Goal: Task Accomplishment & Management: Use online tool/utility

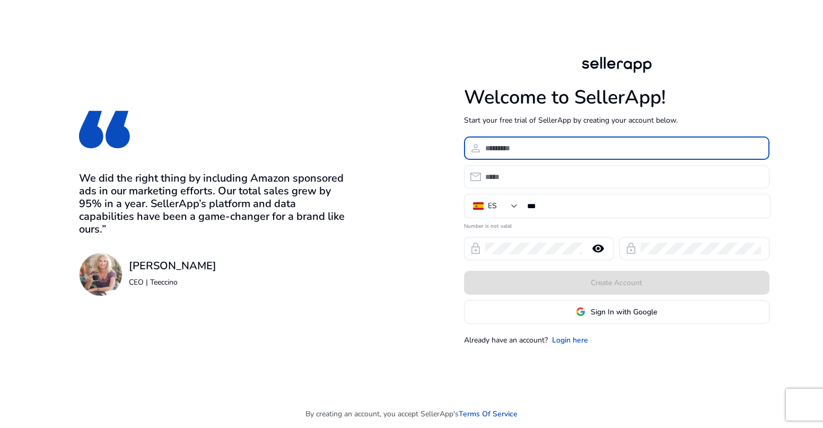
click at [568, 150] on input at bounding box center [623, 148] width 276 height 12
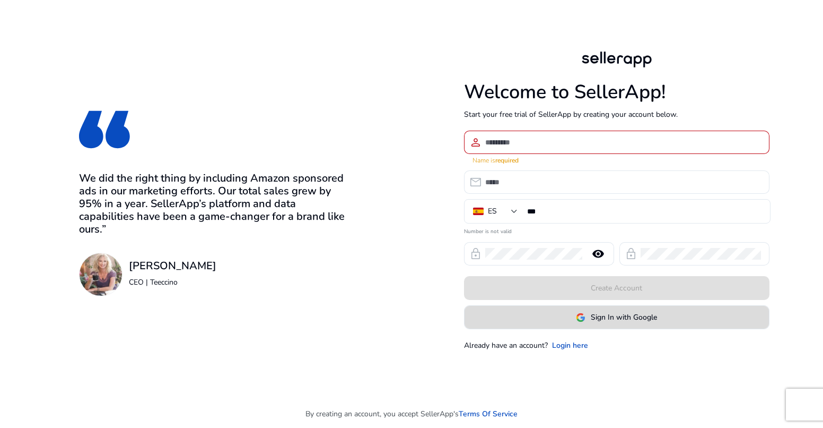
click at [576, 312] on img at bounding box center [581, 317] width 10 height 10
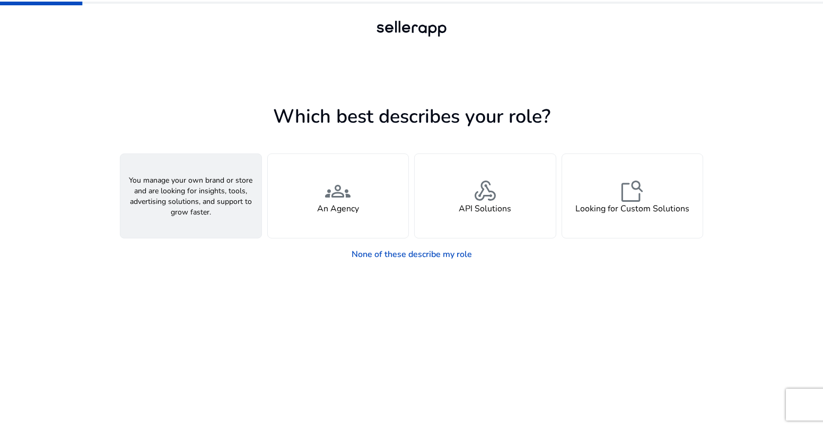
click at [187, 196] on span "person" at bounding box center [190, 190] width 25 height 25
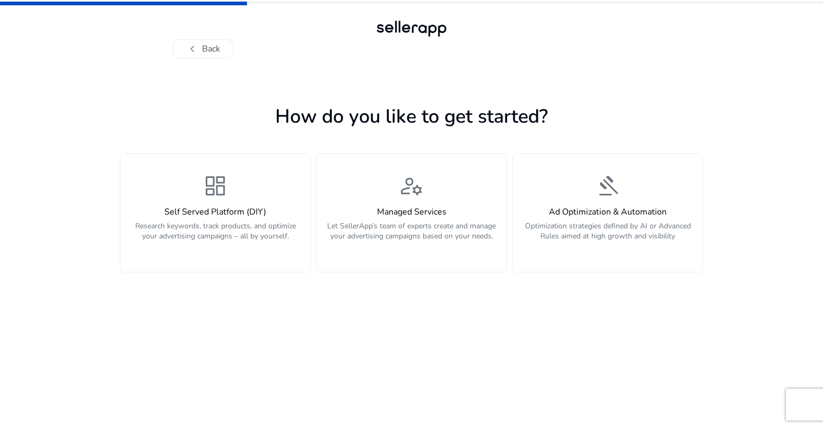
click at [187, 196] on div "dashboard Self Served Platform (DIY) Research keywords, track products, and opt…" at bounding box center [215, 213] width 177 height 80
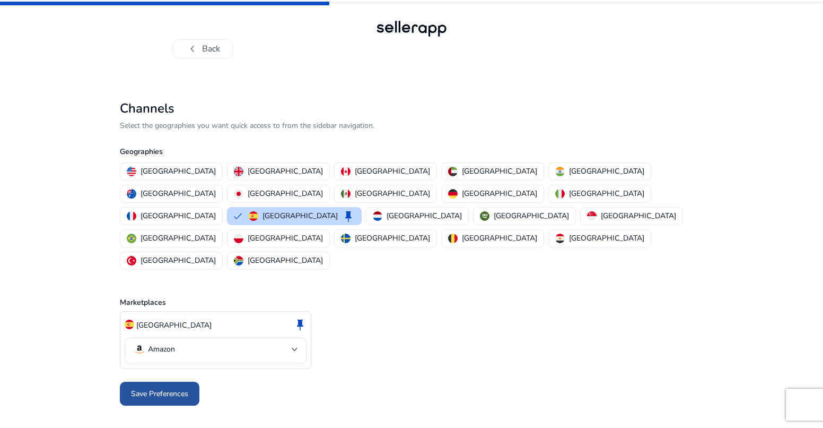
click at [177, 381] on span at bounding box center [160, 393] width 80 height 25
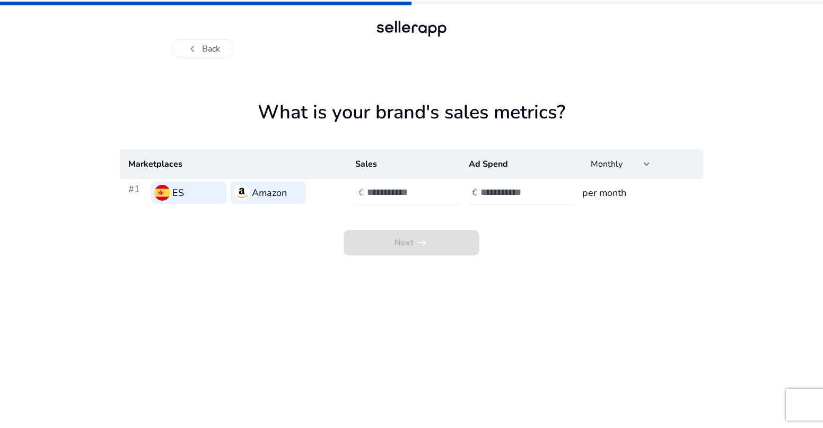
click at [412, 198] on div at bounding box center [414, 192] width 95 height 23
type input "*"
click at [492, 191] on input "number" at bounding box center [517, 192] width 72 height 12
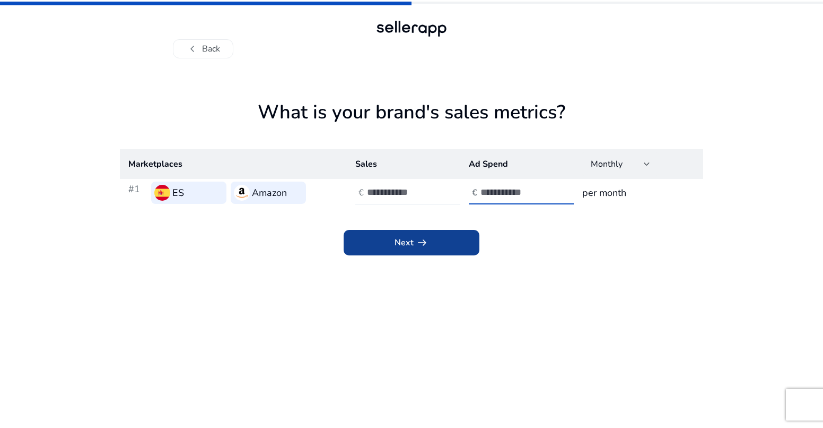
type input "*"
click at [441, 247] on span at bounding box center [412, 242] width 136 height 25
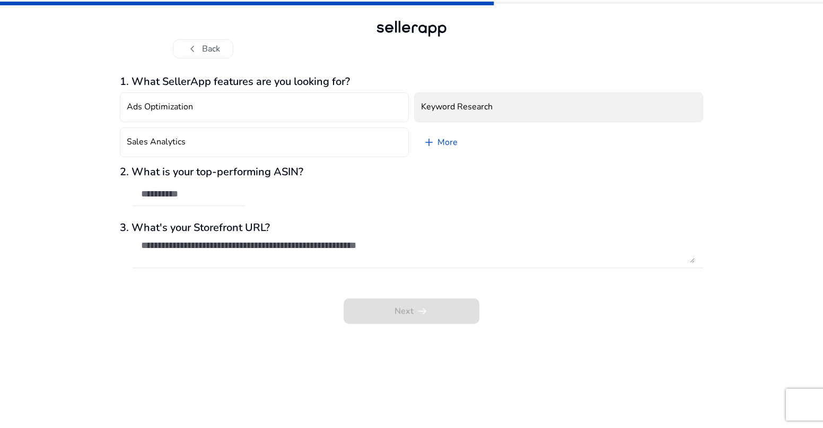
click at [584, 108] on button "Keyword Research" at bounding box center [558, 107] width 289 height 30
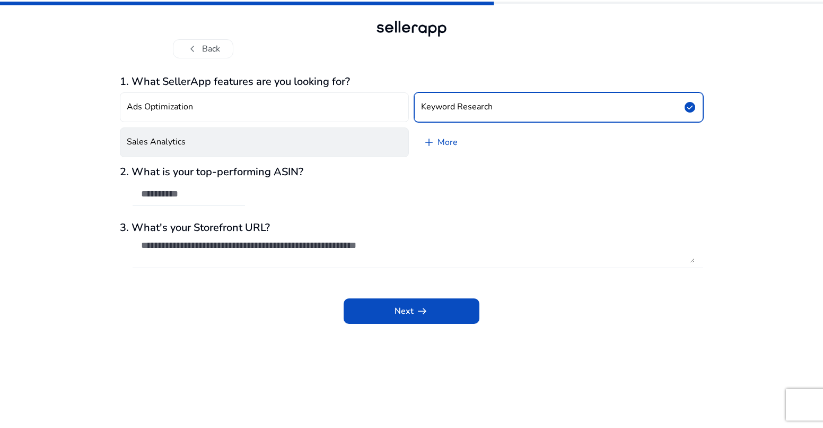
click at [330, 152] on button "Sales Analytics" at bounding box center [264, 142] width 289 height 30
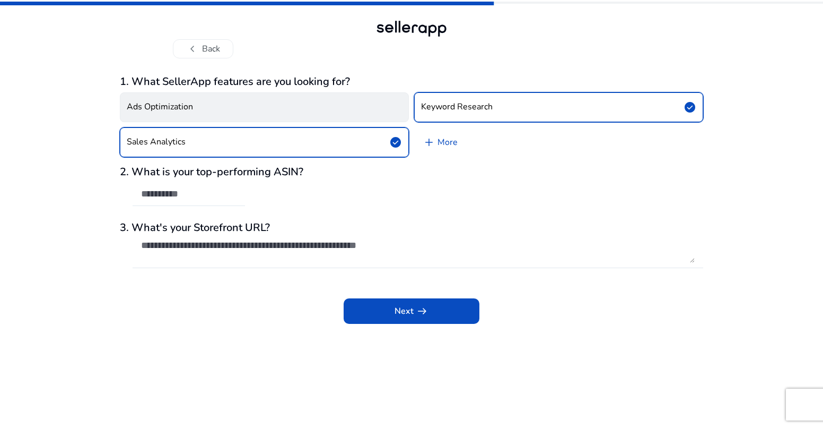
click at [215, 103] on button "Ads Optimization" at bounding box center [264, 107] width 289 height 30
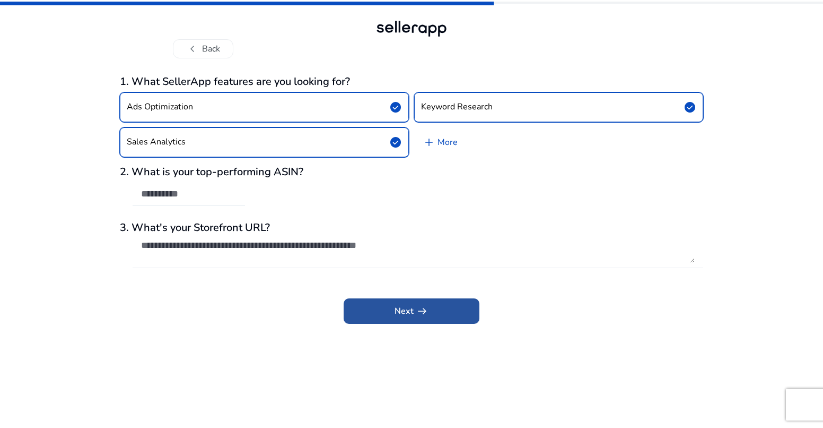
click at [438, 319] on span at bounding box center [412, 310] width 136 height 25
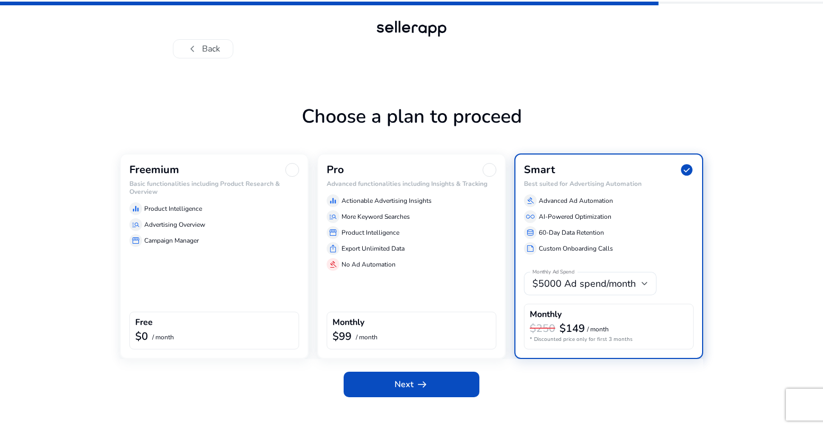
click at [231, 277] on div "Freemium Basic functionalities including Product Research & Overview equalizer …" at bounding box center [214, 255] width 189 height 205
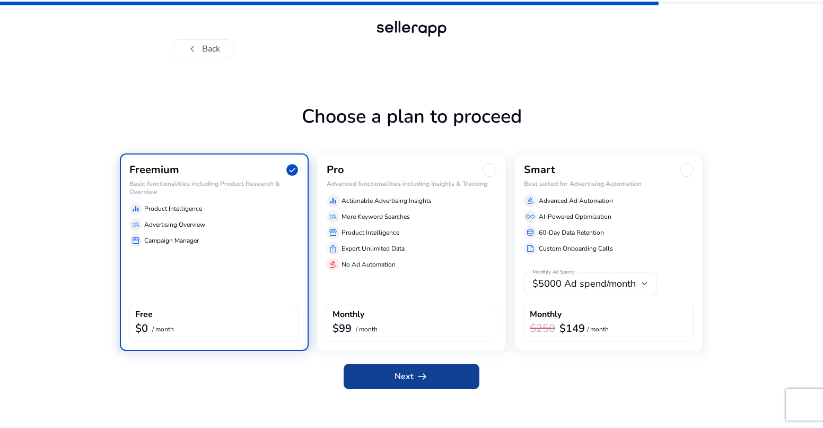
click at [422, 373] on span "arrow_right_alt" at bounding box center [422, 376] width 13 height 13
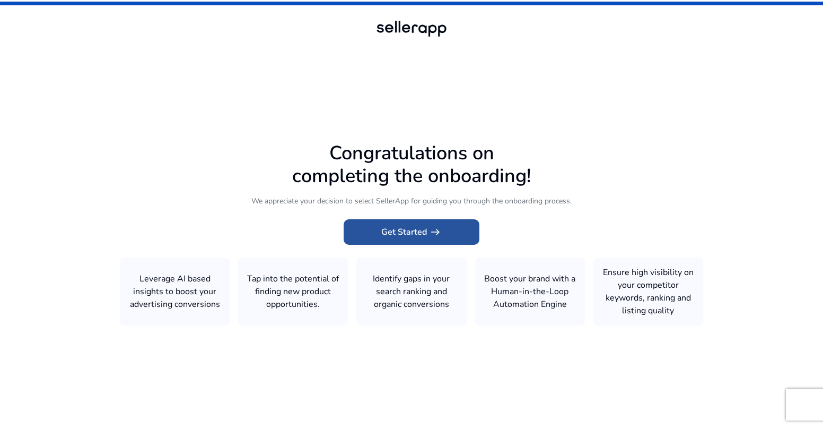
click at [457, 239] on span at bounding box center [412, 231] width 136 height 25
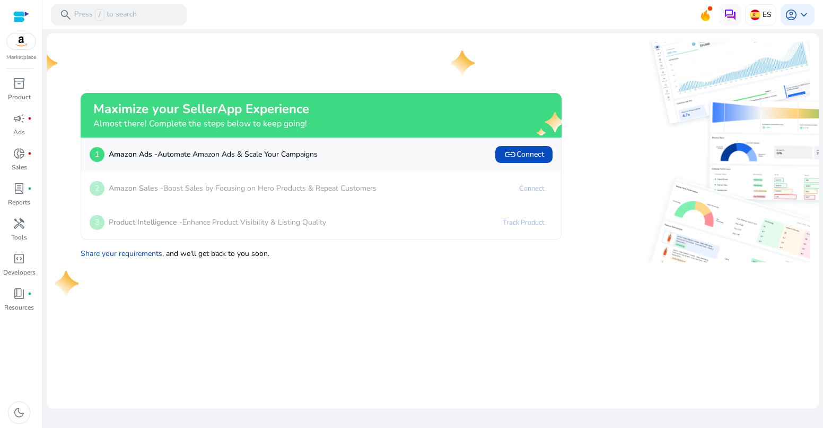
click at [15, 21] on div at bounding box center [21, 17] width 16 height 12
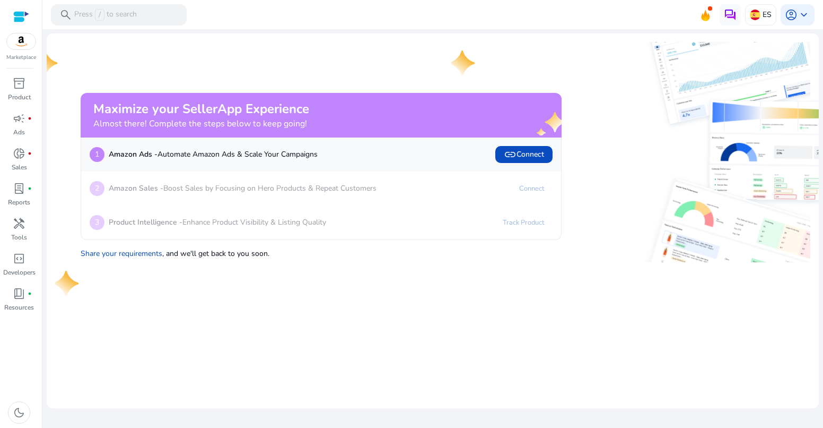
click at [29, 16] on div at bounding box center [21, 17] width 16 height 12
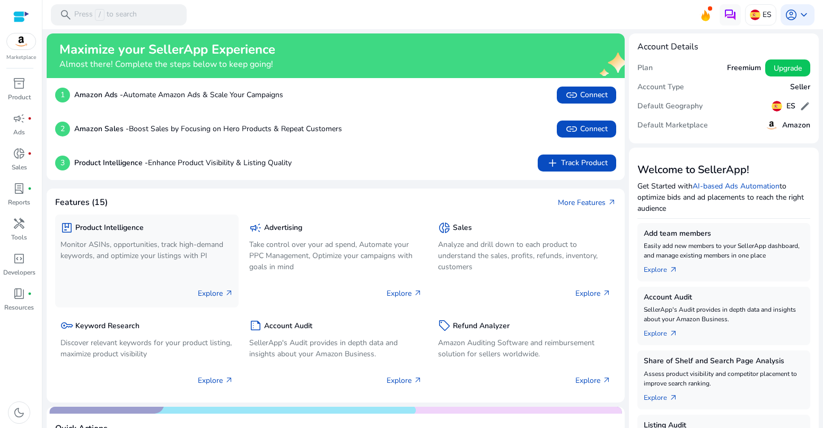
click at [98, 229] on h5 "Product Intelligence" at bounding box center [109, 227] width 68 height 9
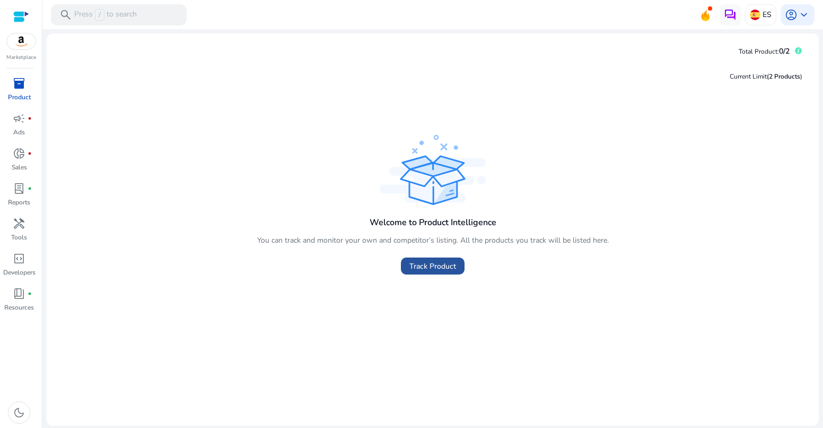
click at [435, 267] on span "Track Product" at bounding box center [432, 265] width 47 height 11
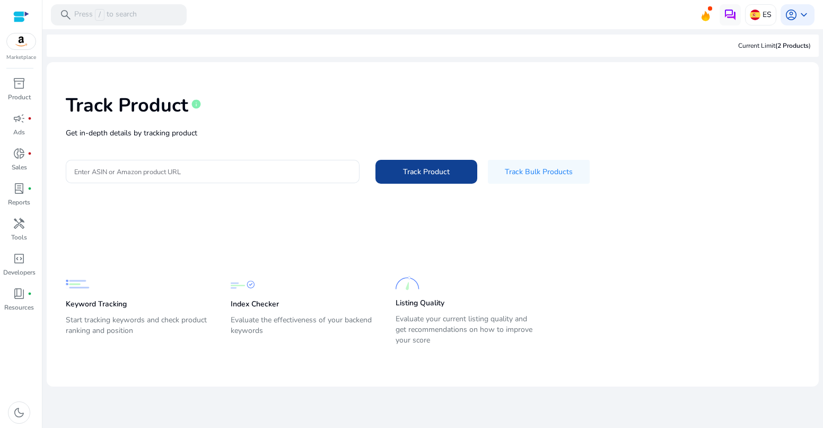
click at [431, 173] on span "Track Product" at bounding box center [426, 171] width 47 height 11
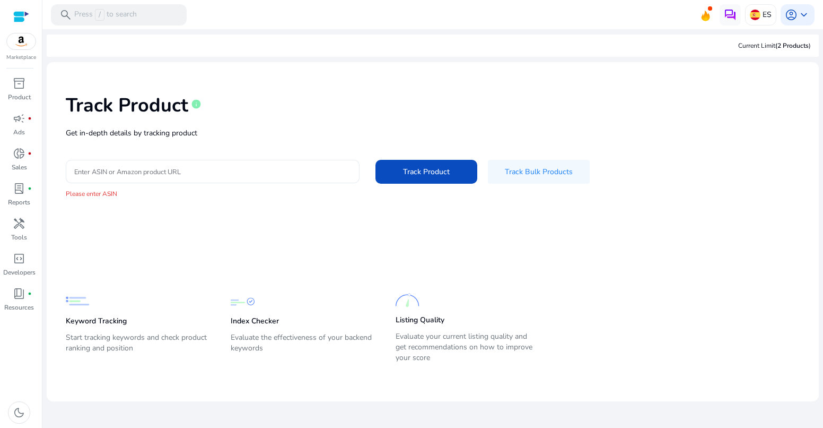
click at [222, 171] on input "Enter ASIN or Amazon product URL" at bounding box center [212, 171] width 277 height 12
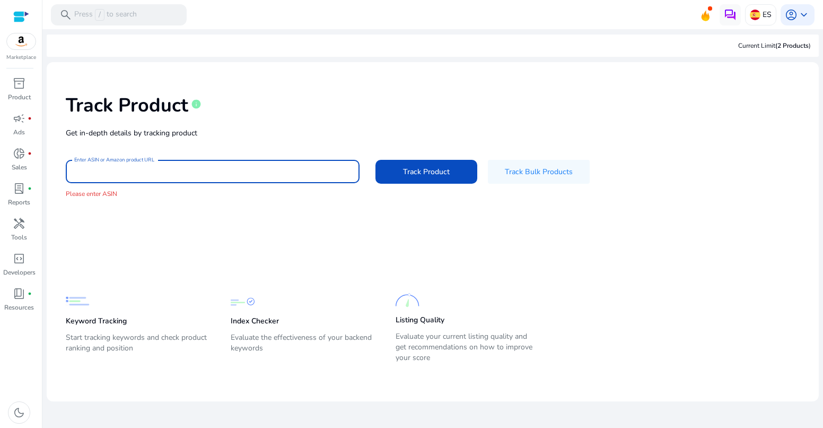
click at [115, 175] on input "Enter ASIN or Amazon product URL" at bounding box center [212, 171] width 277 height 12
paste input "**********"
type input "**********"
click at [422, 168] on span "Track Product" at bounding box center [426, 171] width 47 height 11
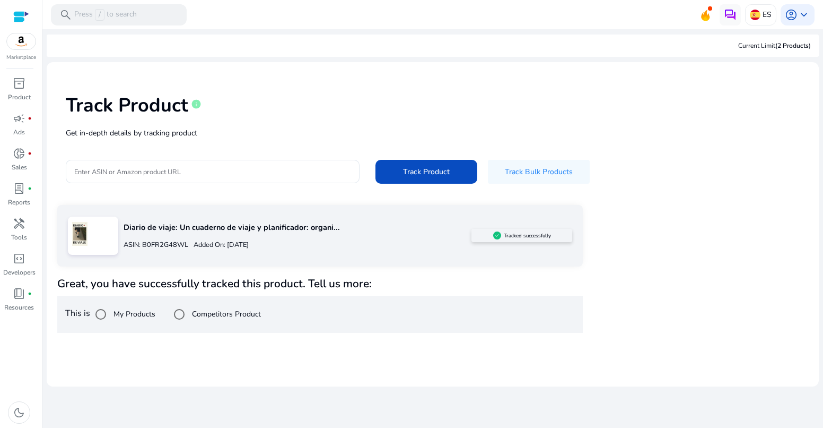
click at [817, 177] on mat-card-content "Track Product info Get in-depth details by tracking product Enter ASIN or Amazo…" at bounding box center [433, 133] width 772 height 143
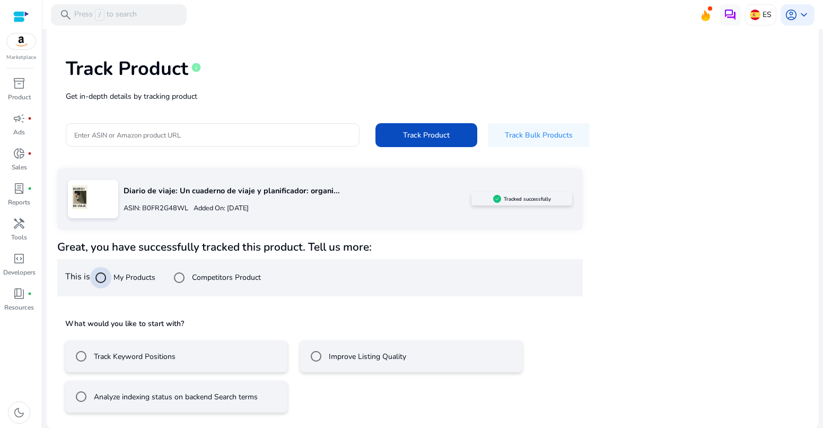
scroll to position [37, 0]
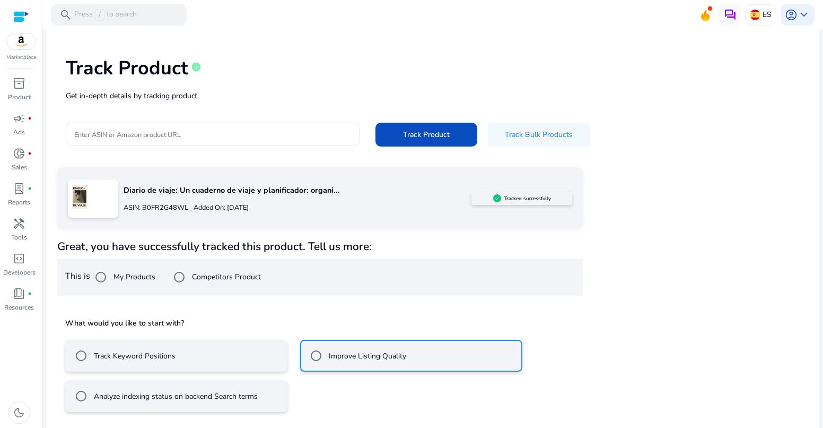
click at [431, 362] on mat-radio-button "Improve Listing Quality" at bounding box center [411, 355] width 222 height 32
click at [139, 359] on label "Track Keyword Positions" at bounding box center [134, 355] width 84 height 11
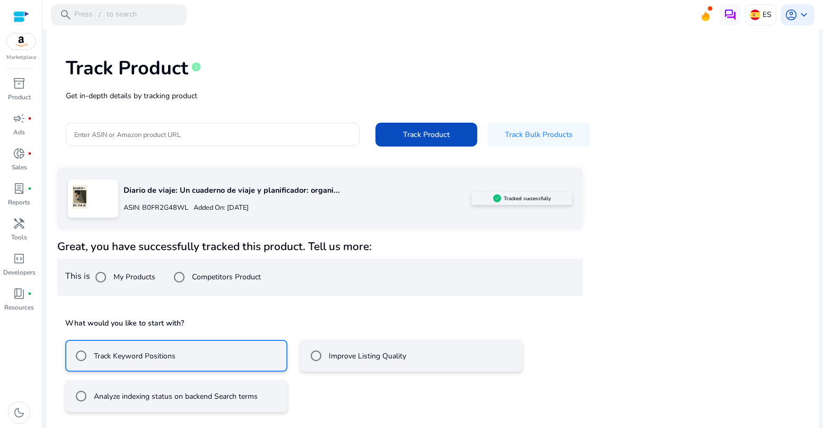
click at [139, 396] on label "Analyze indexing status on backend Search terms" at bounding box center [175, 395] width 166 height 11
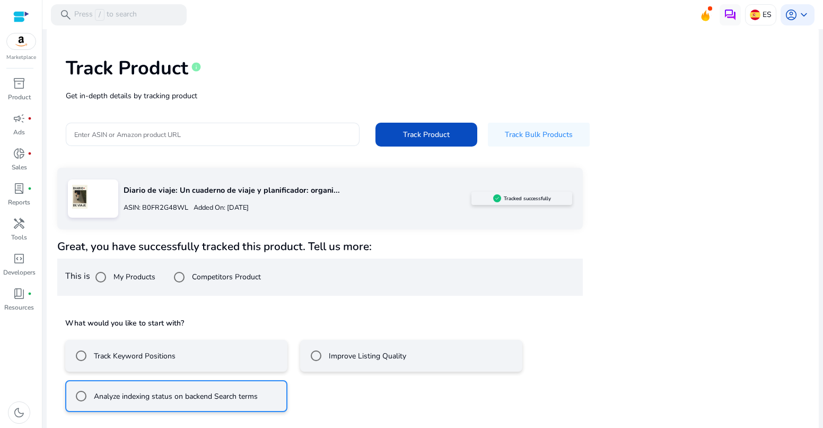
click at [346, 351] on label "Improve Listing Quality" at bounding box center [367, 355] width 80 height 11
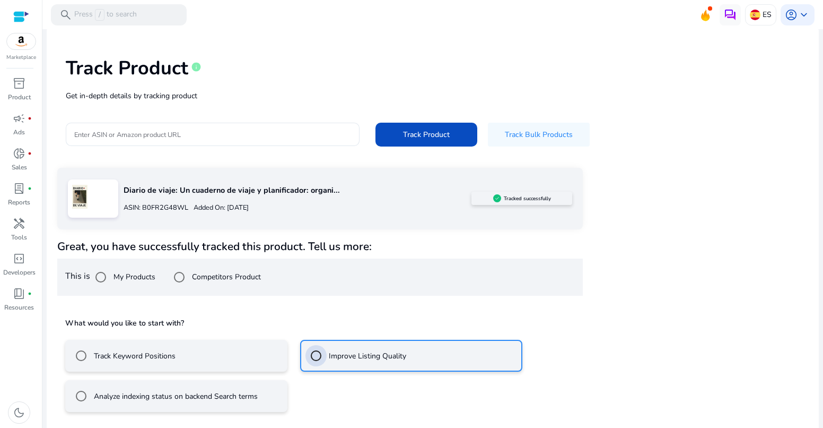
scroll to position [84, 0]
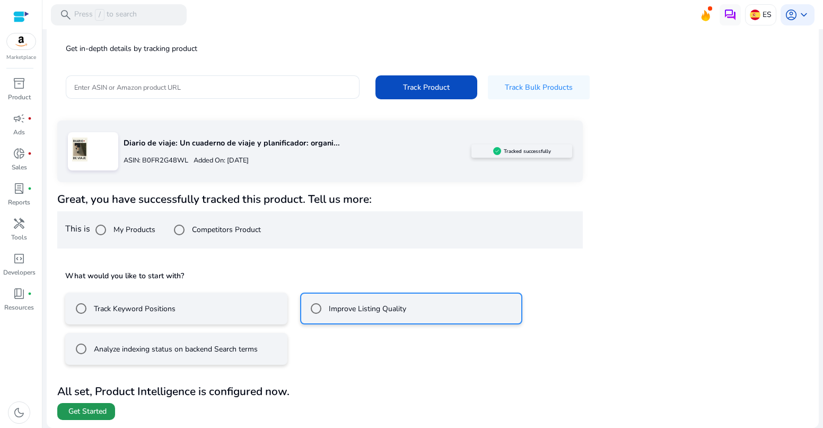
click at [94, 412] on span "Get Started" at bounding box center [87, 411] width 38 height 11
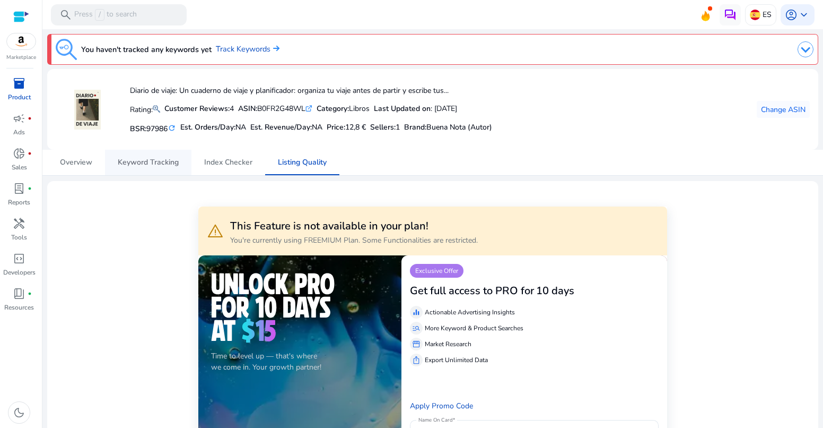
click at [145, 165] on span "Keyword Tracking" at bounding box center [148, 162] width 61 height 7
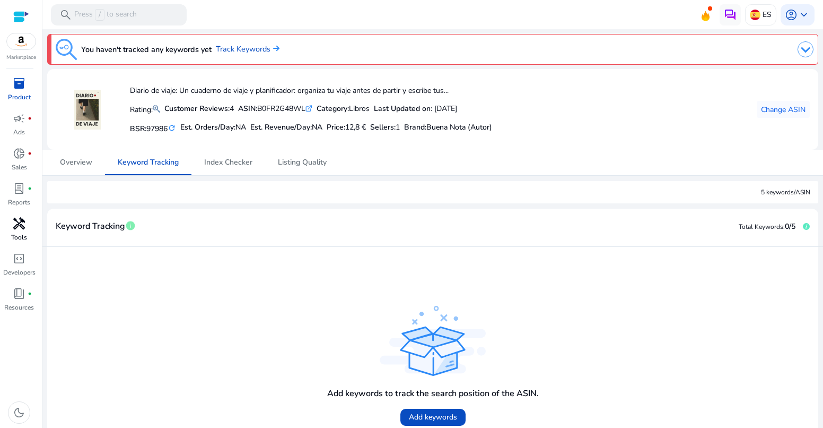
click at [22, 214] on div "inventory_2 Product campaign fiber_manual_record Ads donut_small fiber_manual_r…" at bounding box center [19, 197] width 38 height 245
click at [23, 224] on span "handyman" at bounding box center [19, 223] width 13 height 13
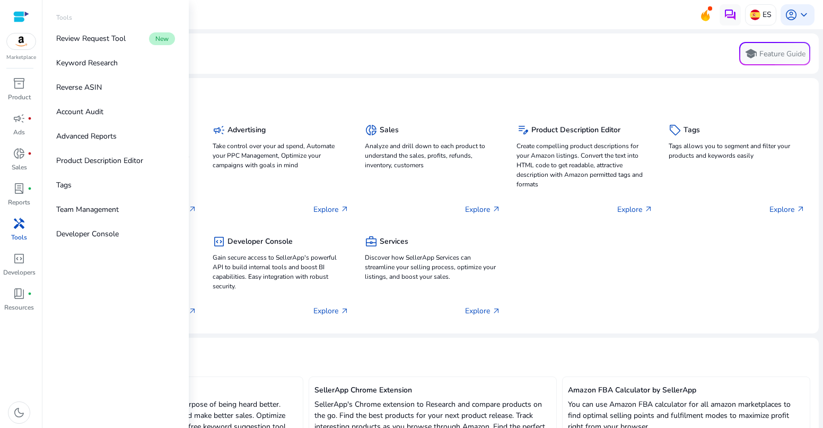
click at [21, 228] on span "handyman" at bounding box center [19, 223] width 13 height 13
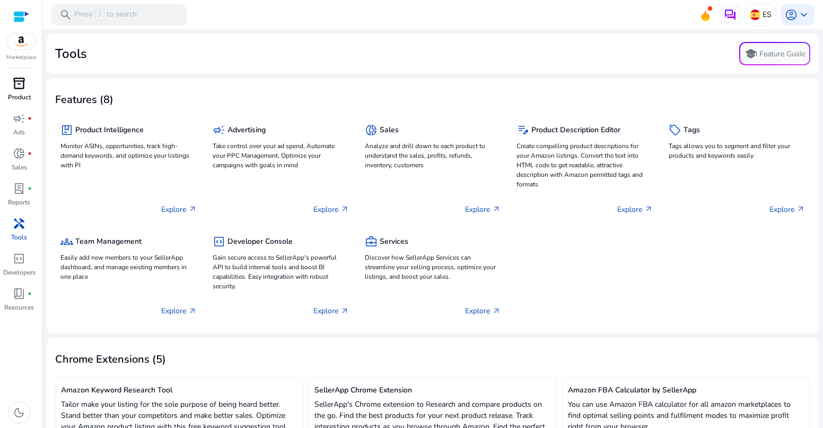
click at [17, 90] on span "inventory_2" at bounding box center [19, 83] width 13 height 13
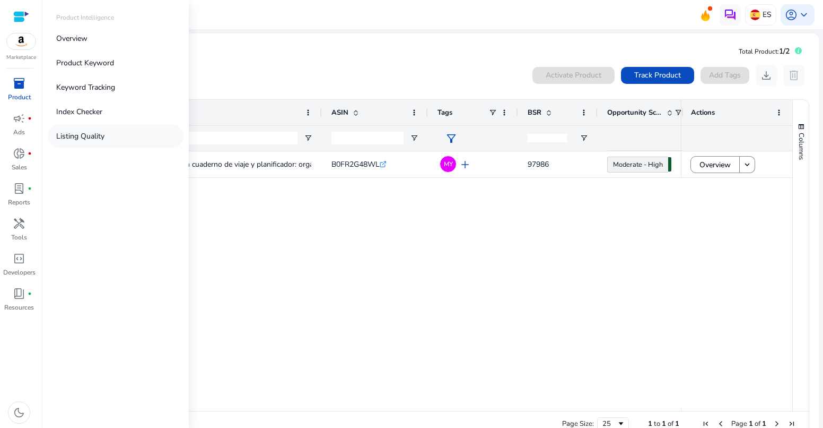
click at [90, 134] on p "Listing Quality" at bounding box center [80, 135] width 48 height 11
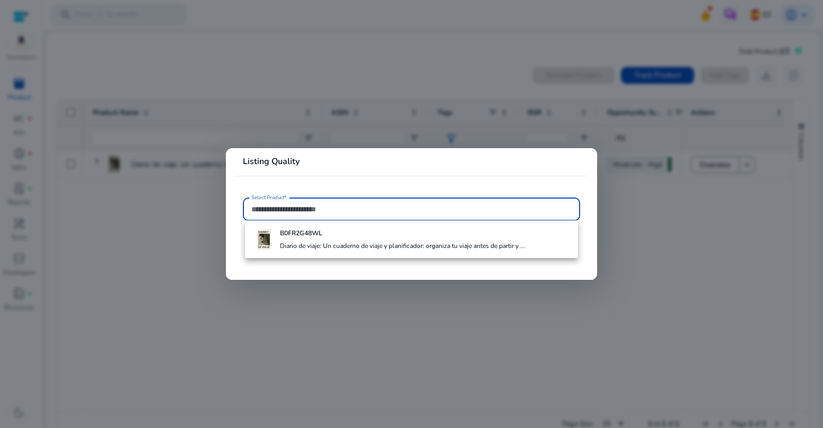
paste input "**********"
type input "**********"
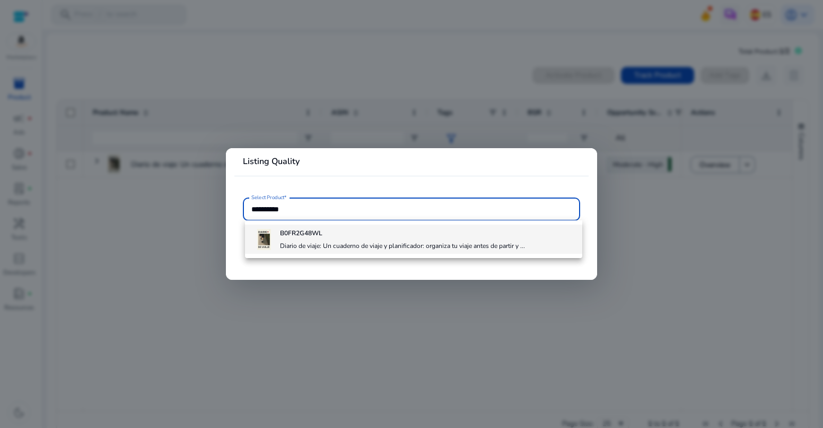
click at [294, 242] on h4 "Diario de viaje: Un cuaderno de viaje y planificador: organiza tu viaje antes d…" at bounding box center [402, 245] width 245 height 8
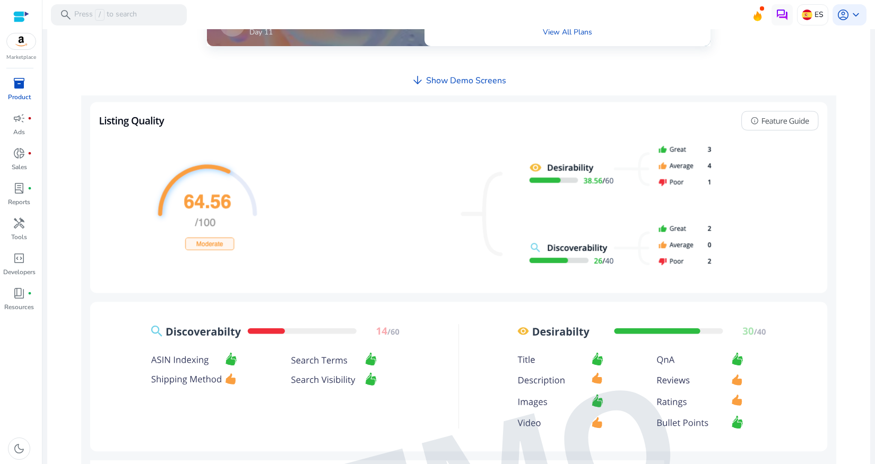
scroll to position [485, 0]
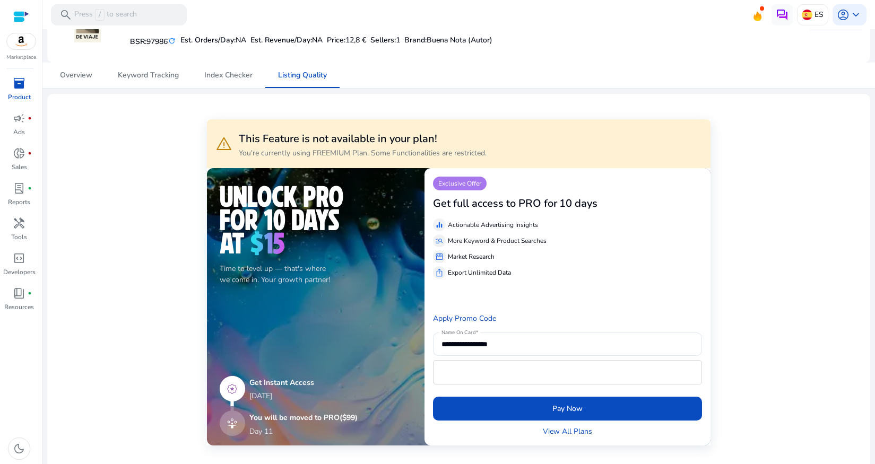
scroll to position [83, 0]
